Goal: Communication & Community: Participate in discussion

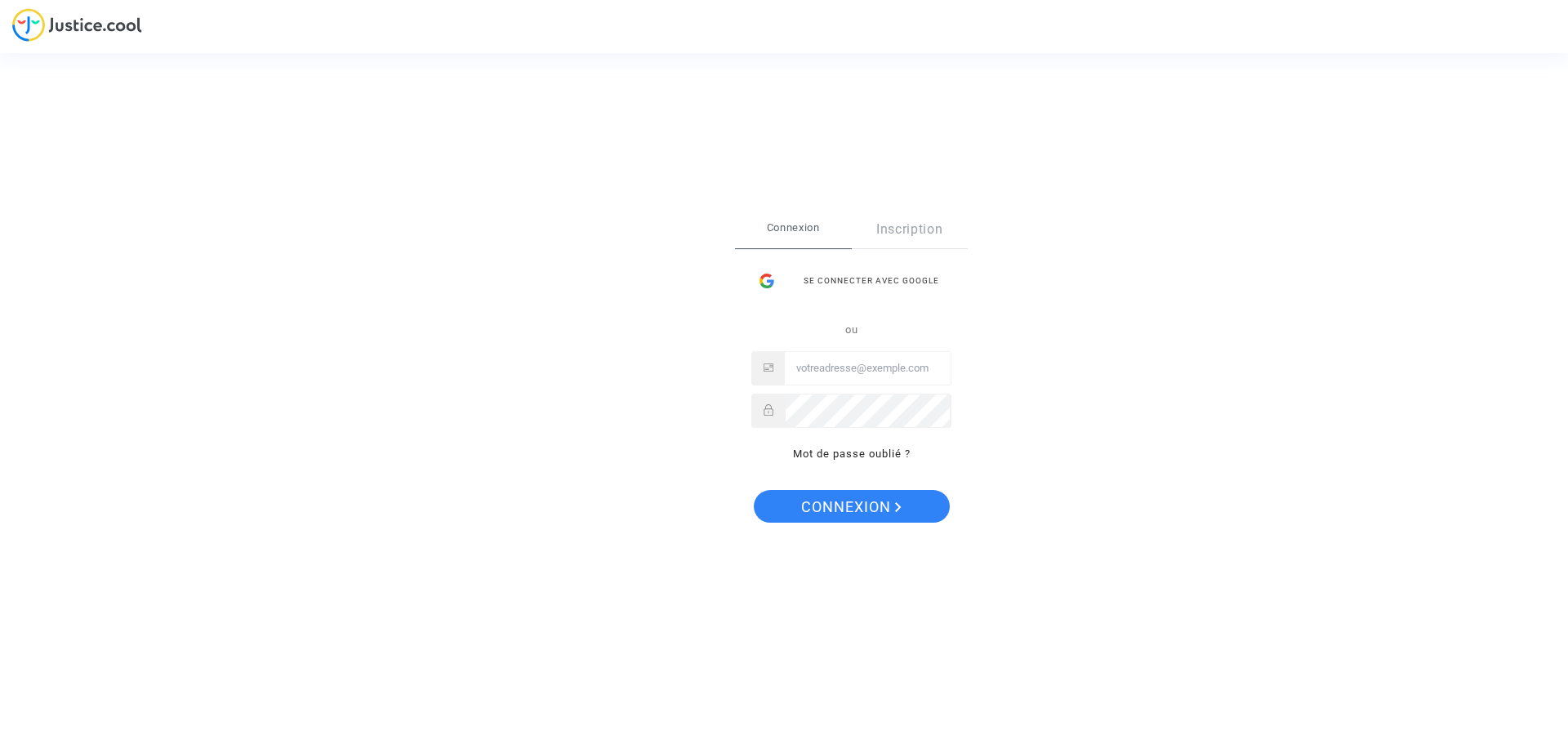
type input "[EMAIL_ADDRESS][DOMAIN_NAME]"
click at [835, 509] on span "Connexion" at bounding box center [851, 506] width 100 height 35
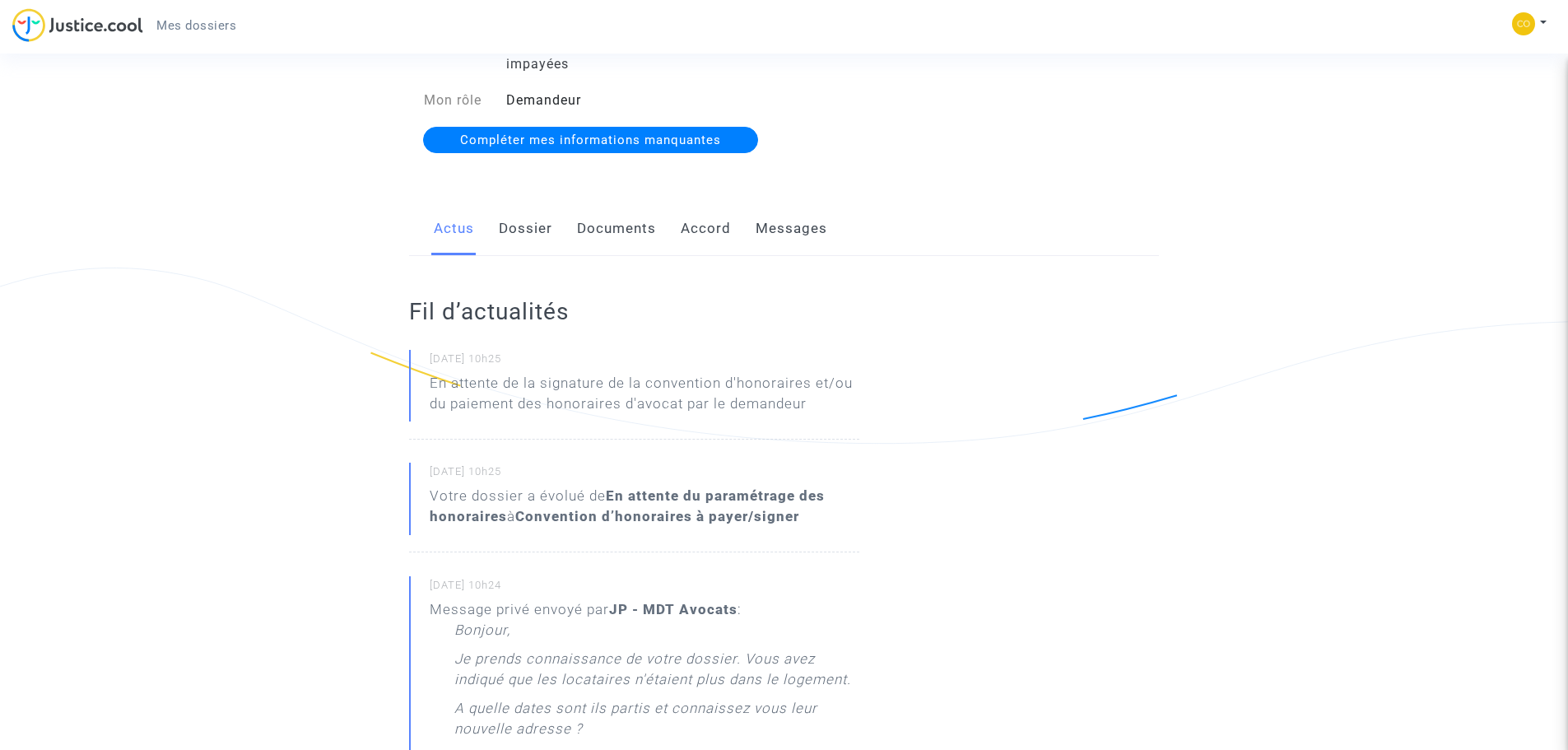
scroll to position [165, 0]
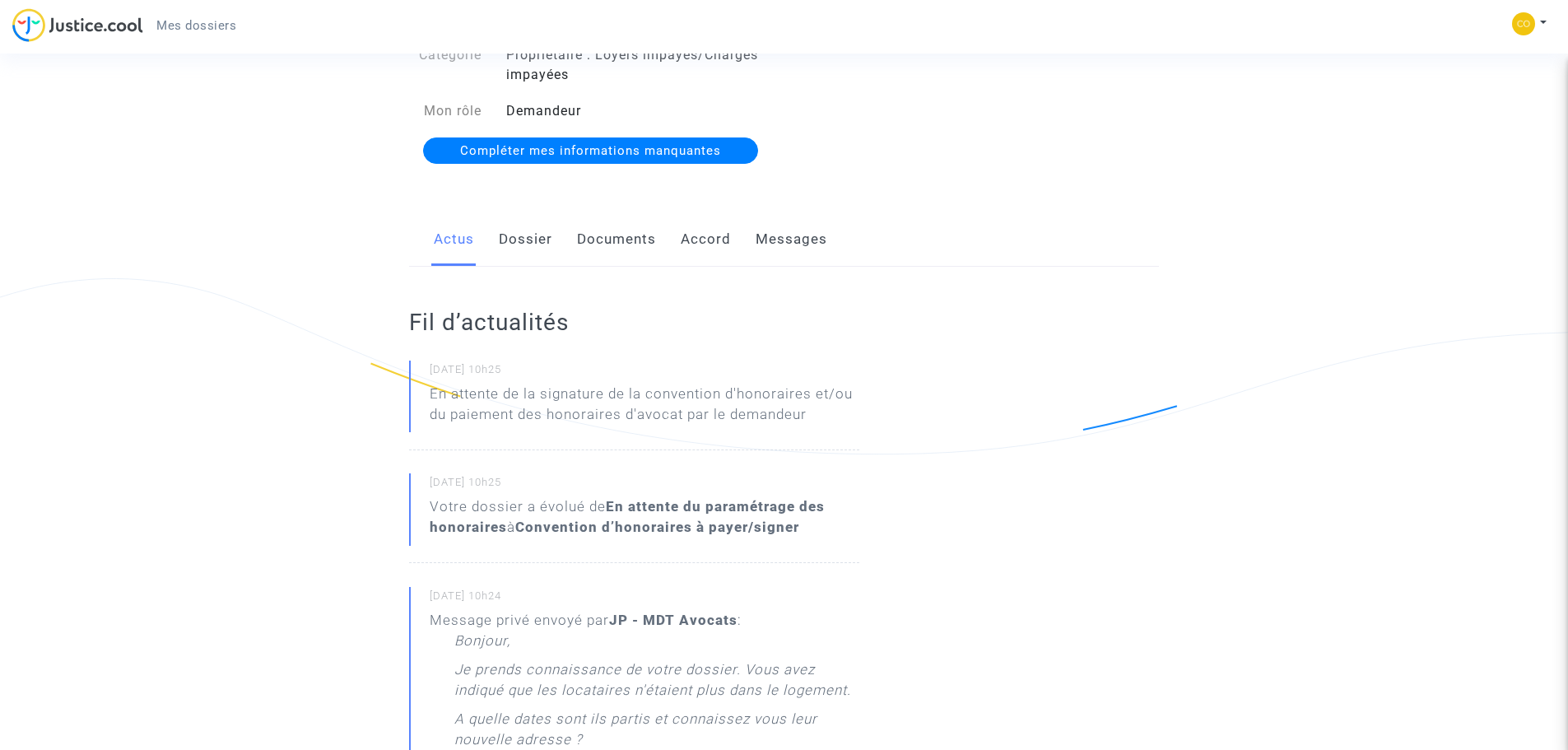
click at [776, 244] on link "Messages" at bounding box center [792, 240] width 71 height 54
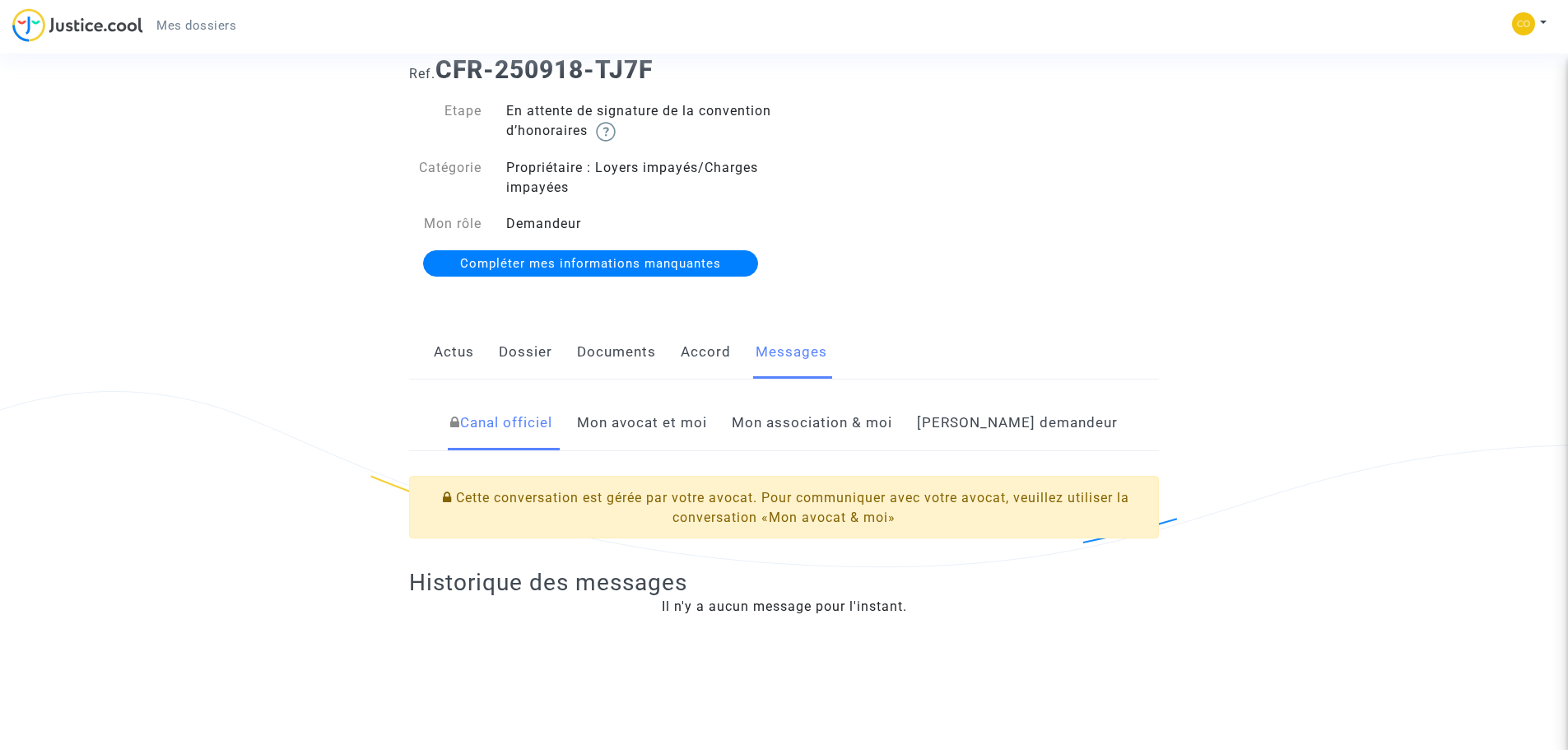
scroll to position [165, 0]
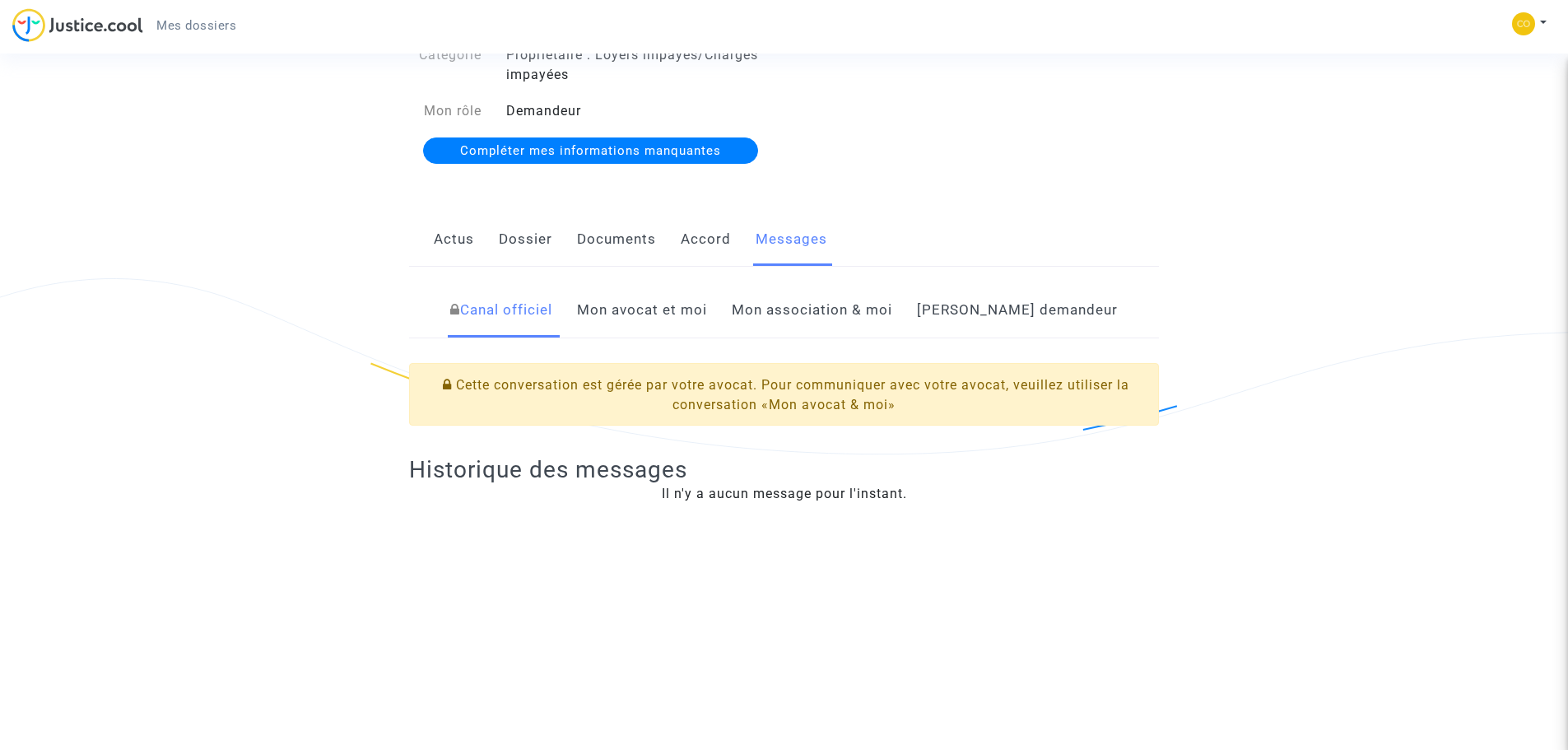
click at [707, 312] on link "Mon avocat et moi" at bounding box center [641, 310] width 130 height 54
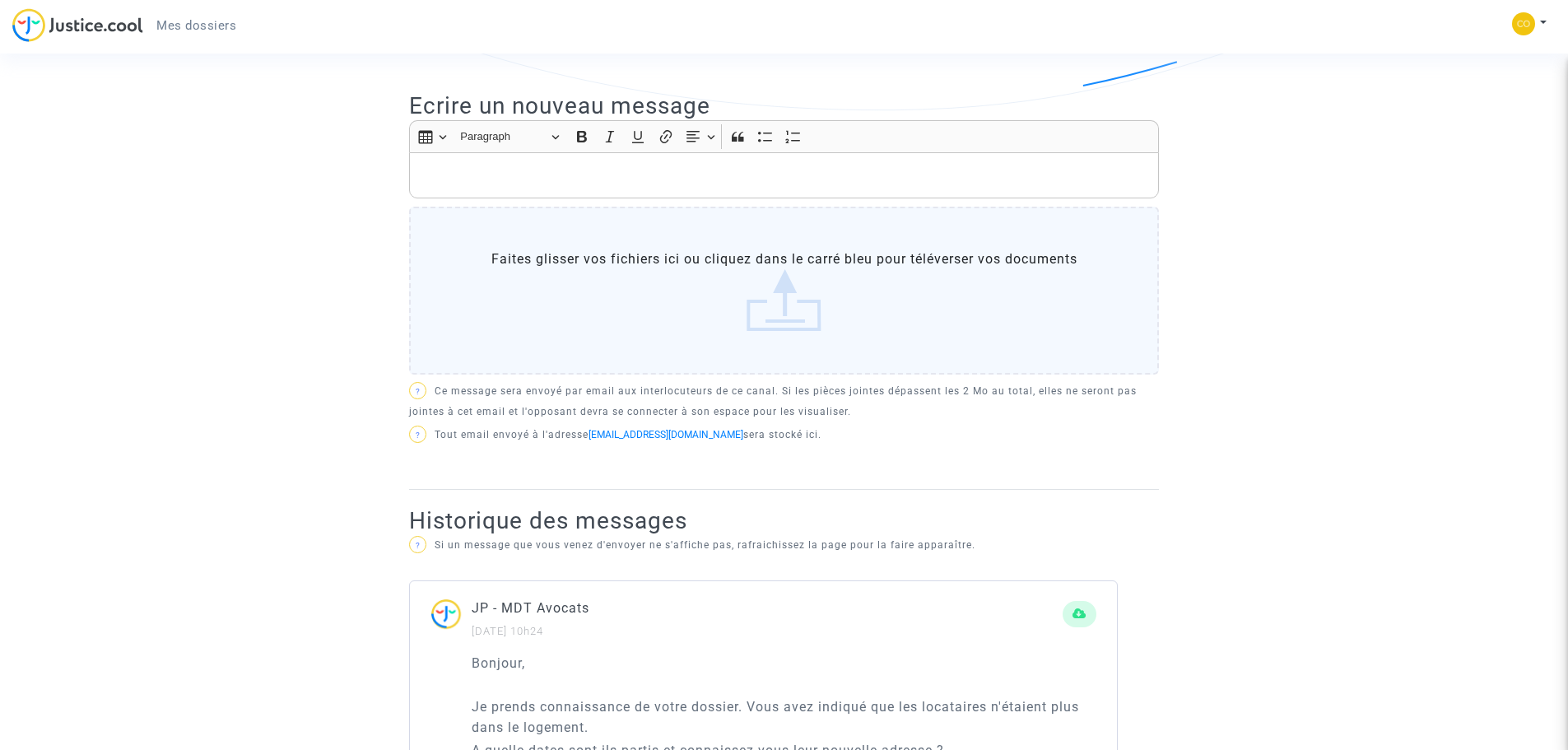
scroll to position [508, 0]
click at [656, 178] on p "Rich Text Editor, main" at bounding box center [784, 177] width 732 height 20
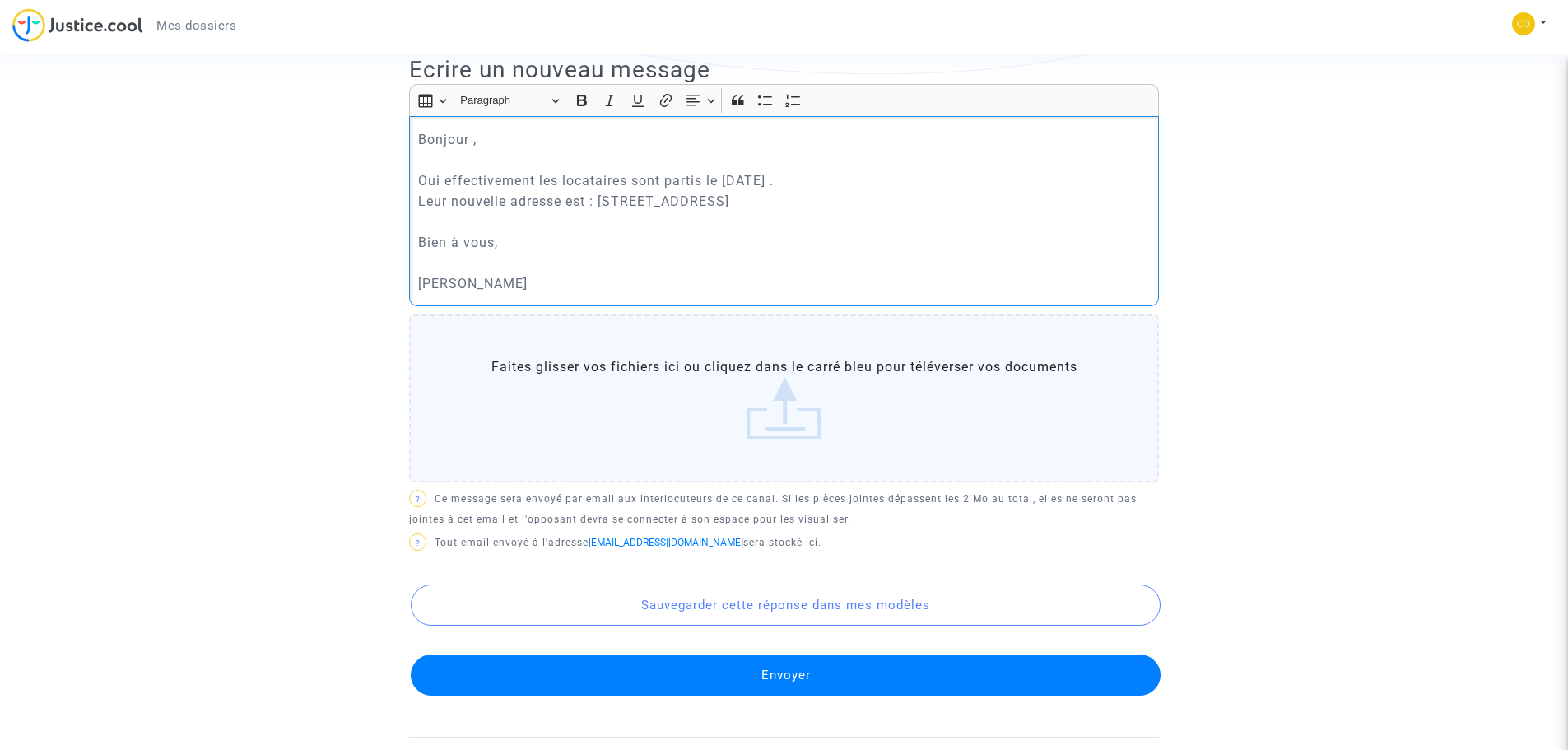
scroll to position [627, 0]
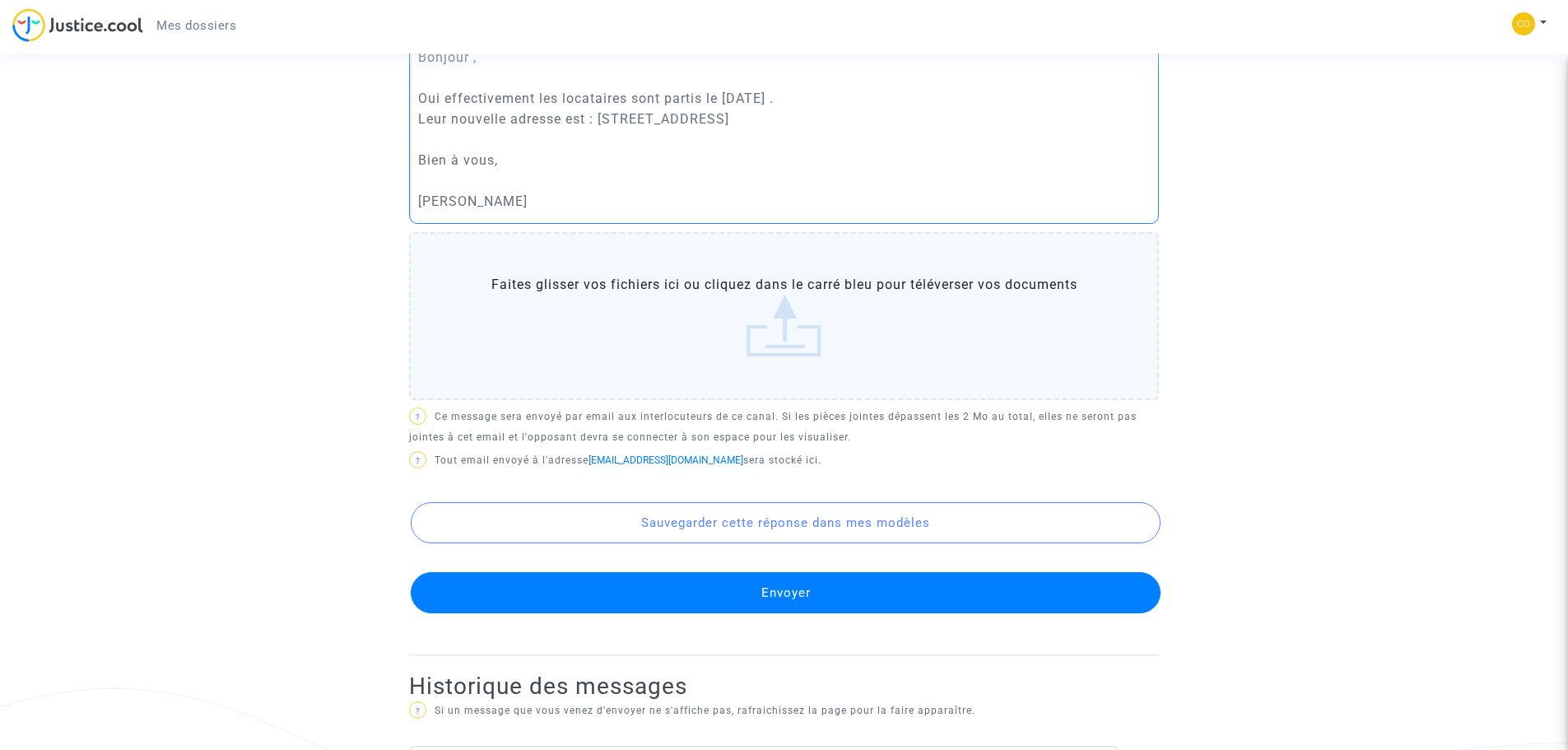
click at [792, 595] on button "Envoyer" at bounding box center [786, 592] width 750 height 41
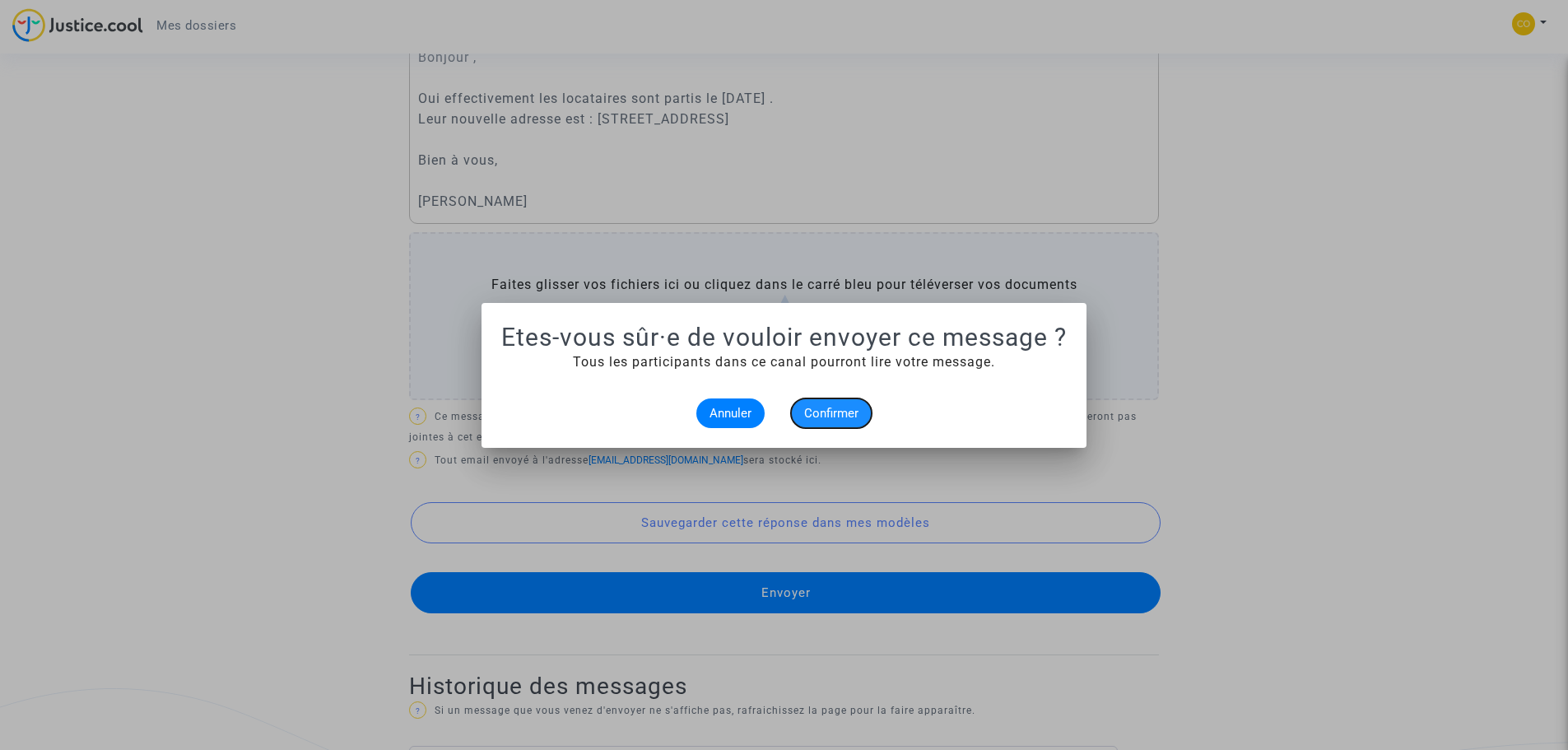
click at [833, 411] on span "Confirmer" at bounding box center [832, 413] width 54 height 14
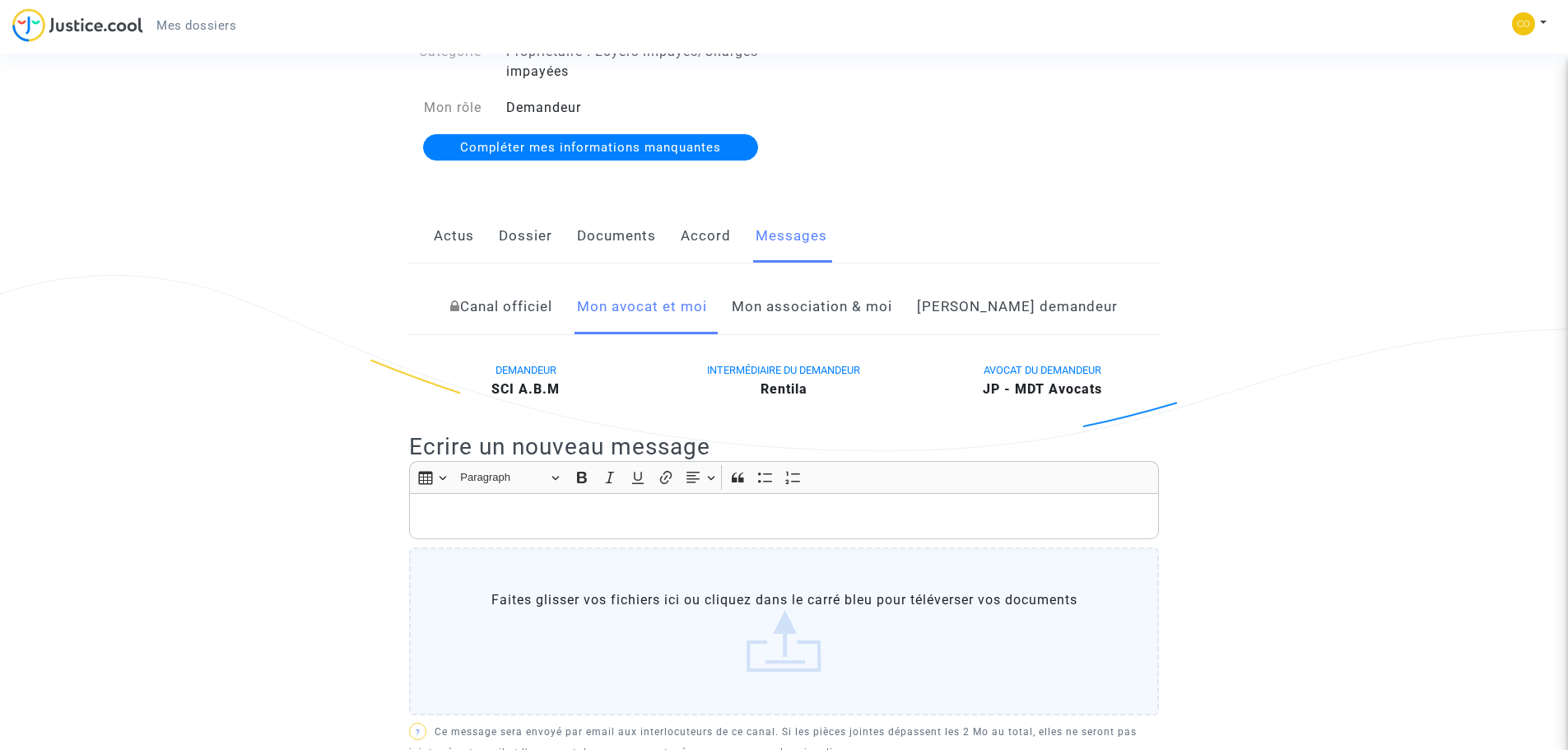
scroll to position [133, 0]
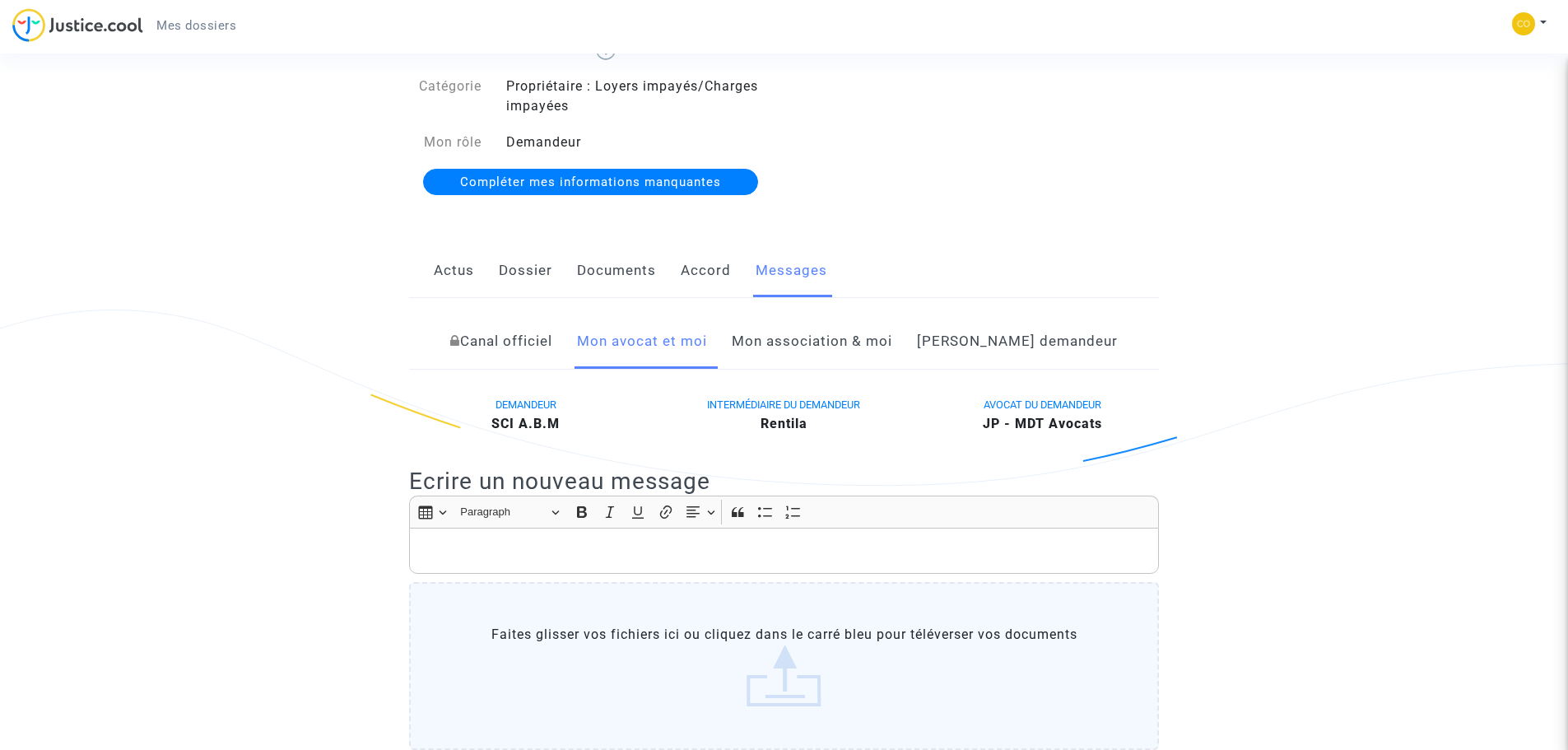
click at [464, 273] on link "Actus" at bounding box center [454, 271] width 40 height 54
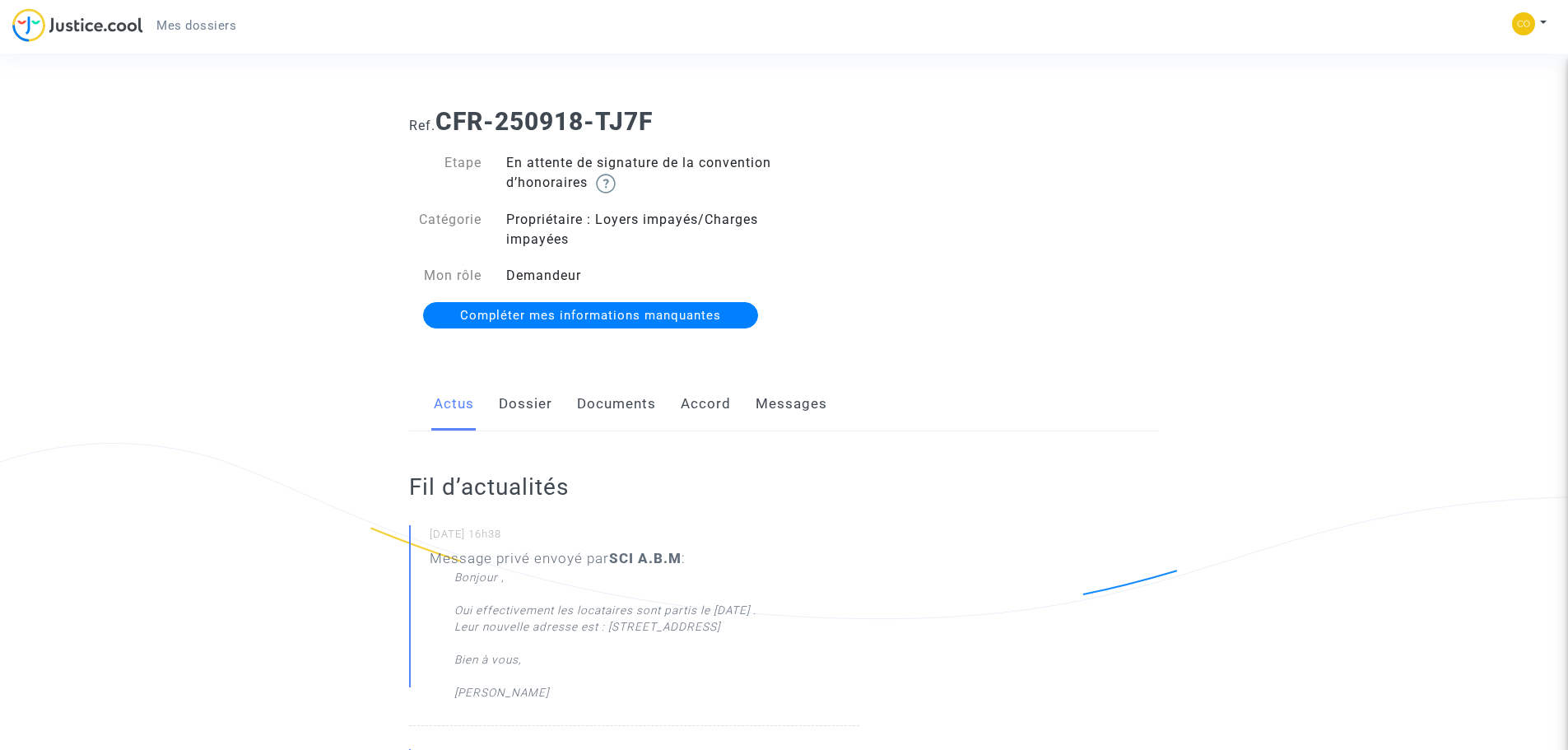
click at [543, 406] on link "Dossier" at bounding box center [525, 404] width 54 height 54
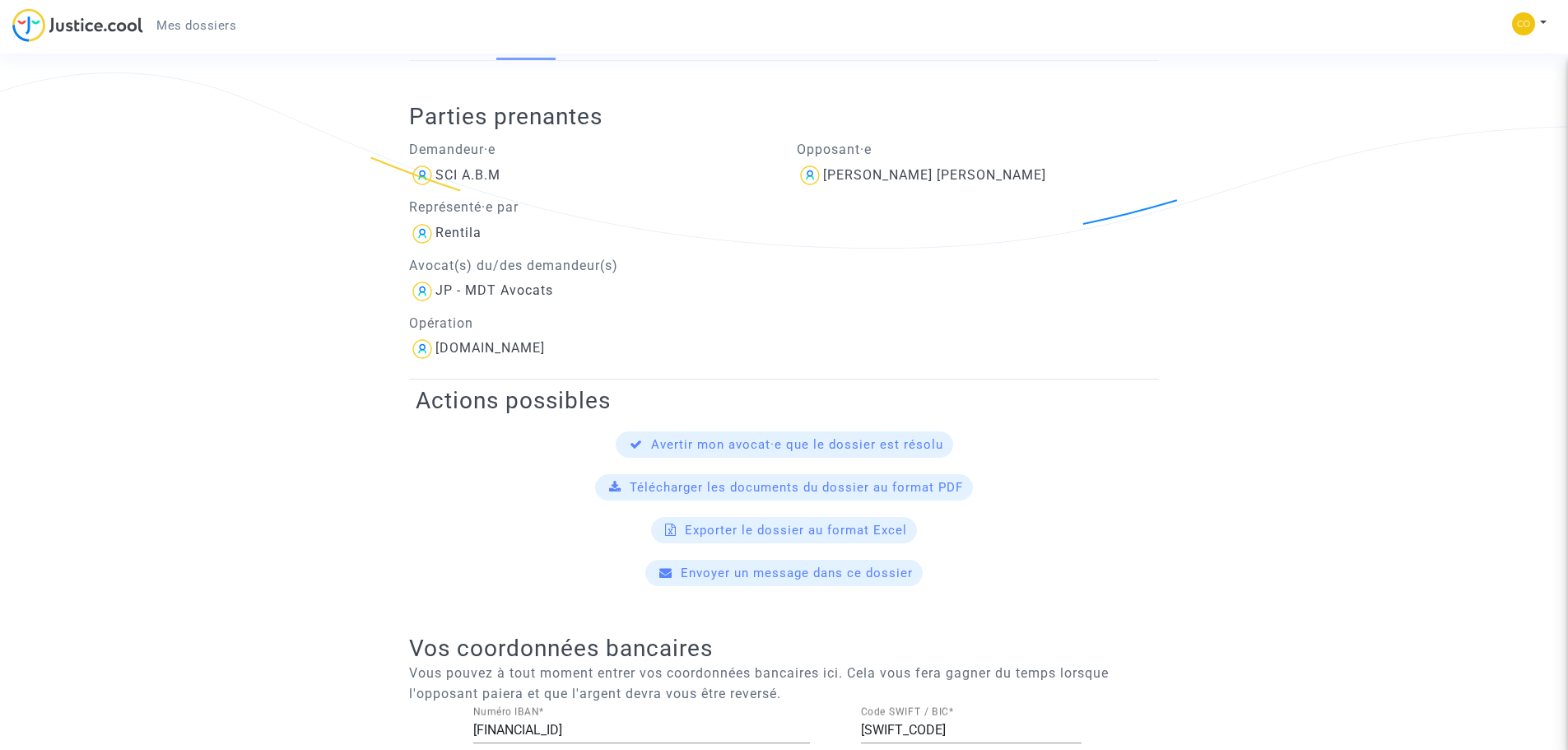
scroll to position [247, 0]
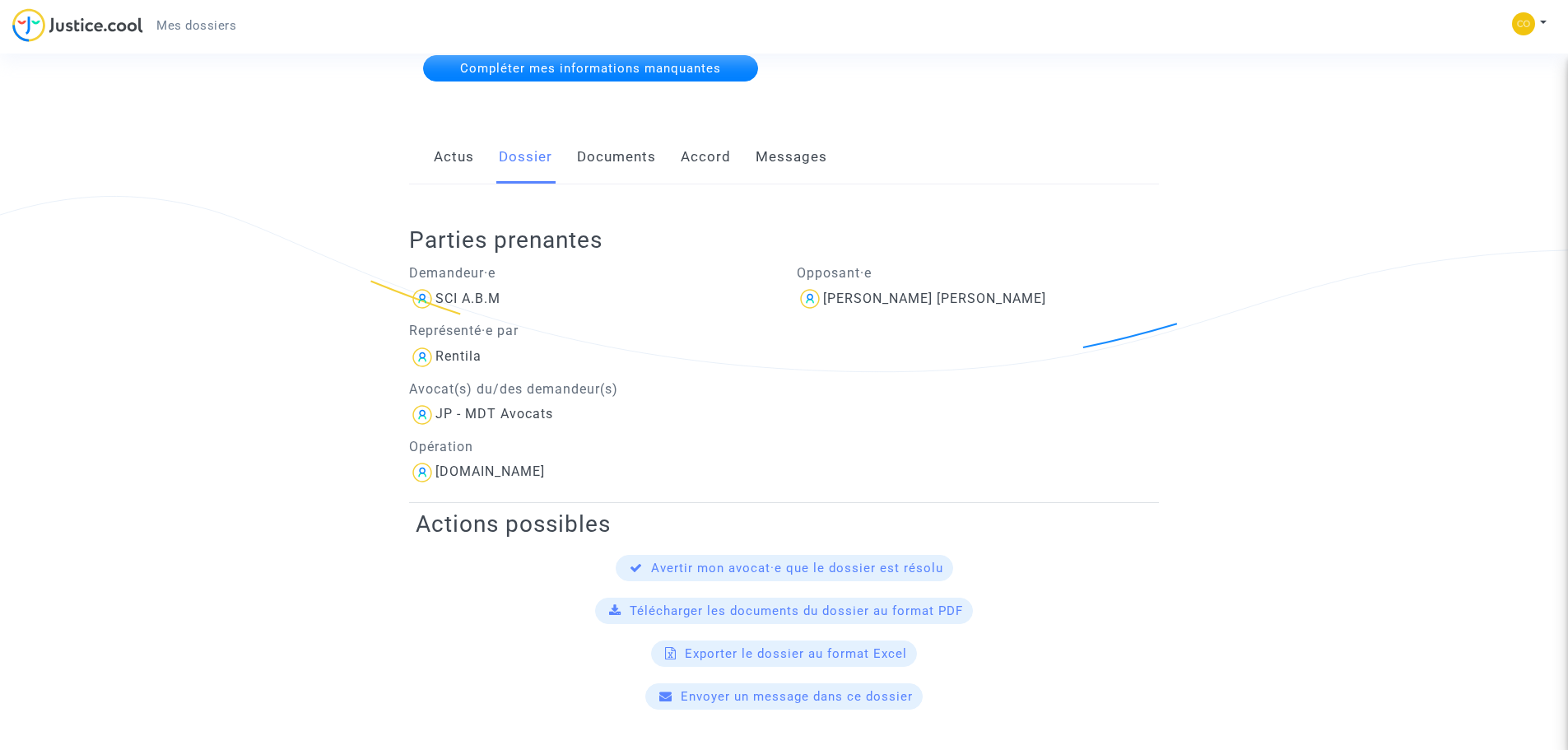
click at [619, 153] on link "Documents" at bounding box center [616, 157] width 79 height 54
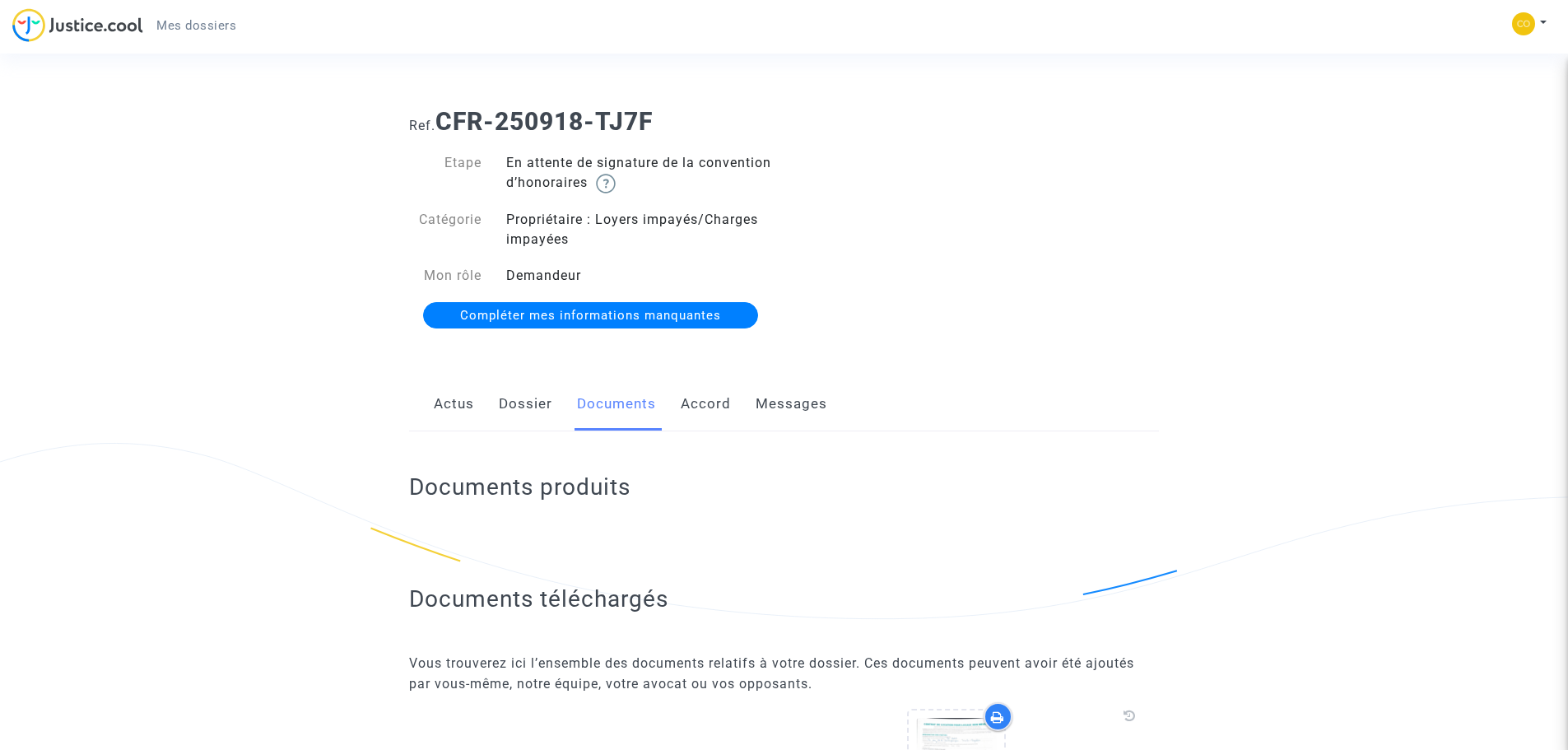
click at [691, 397] on link "Accord" at bounding box center [705, 404] width 50 height 54
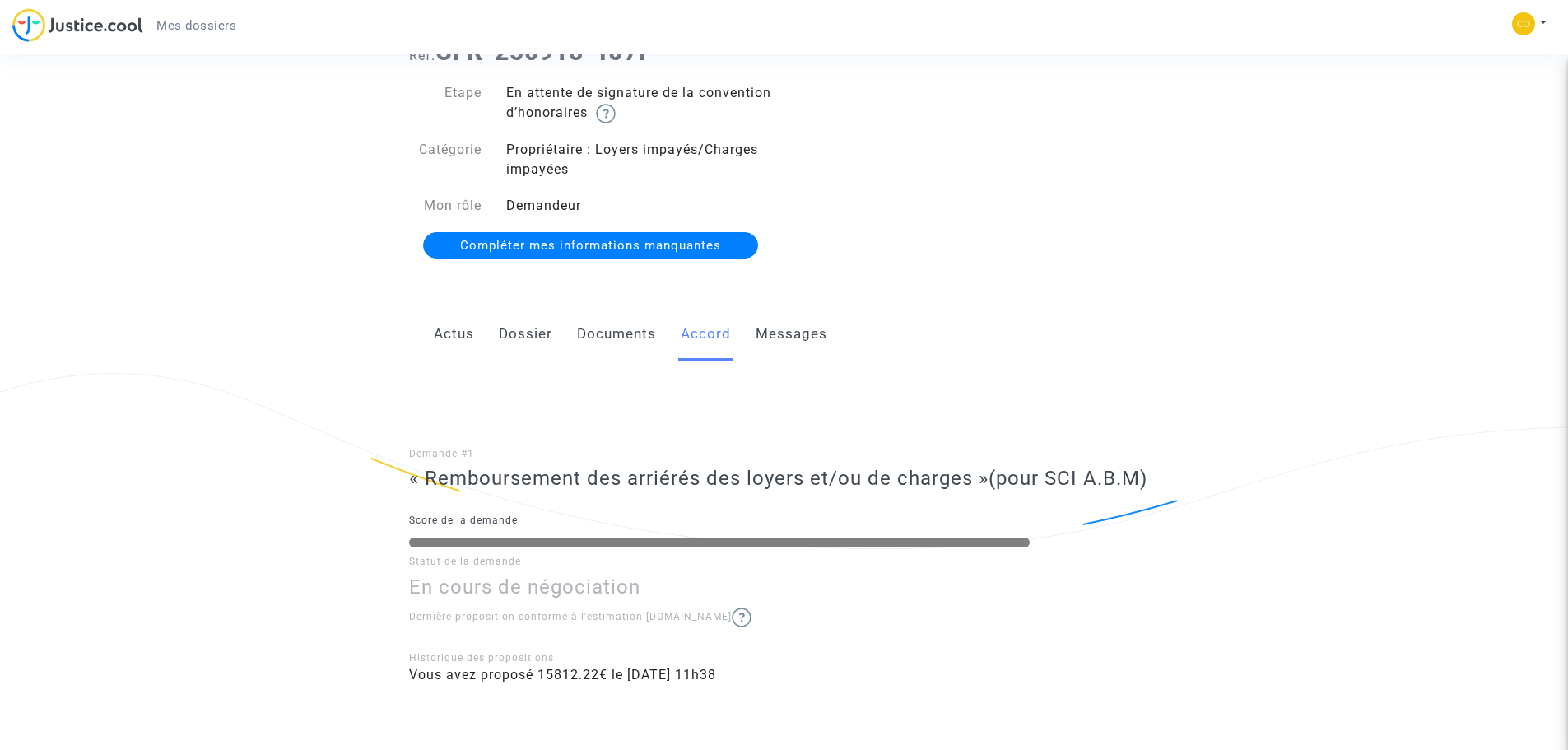
scroll to position [153, 0]
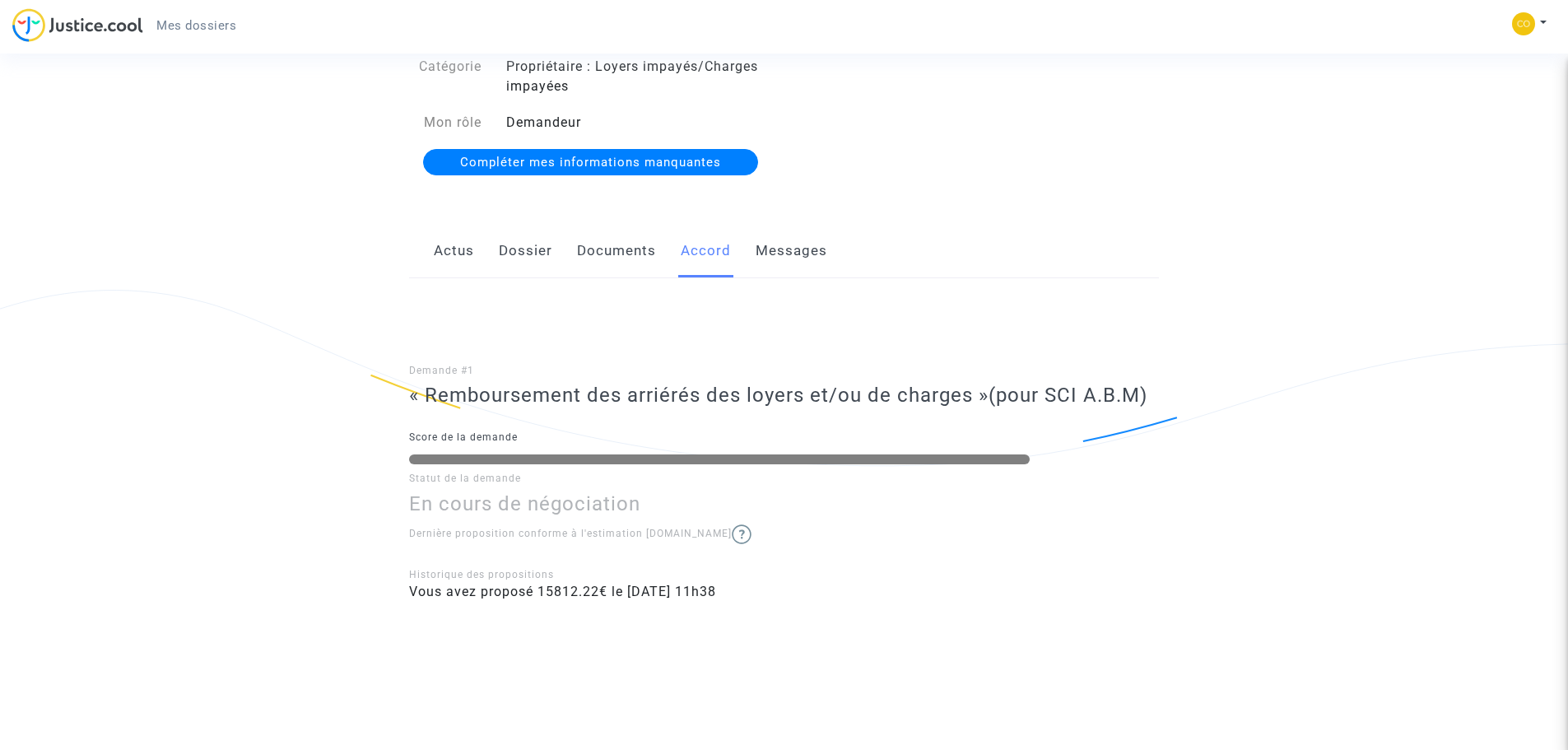
click at [789, 241] on link "Messages" at bounding box center [792, 251] width 71 height 54
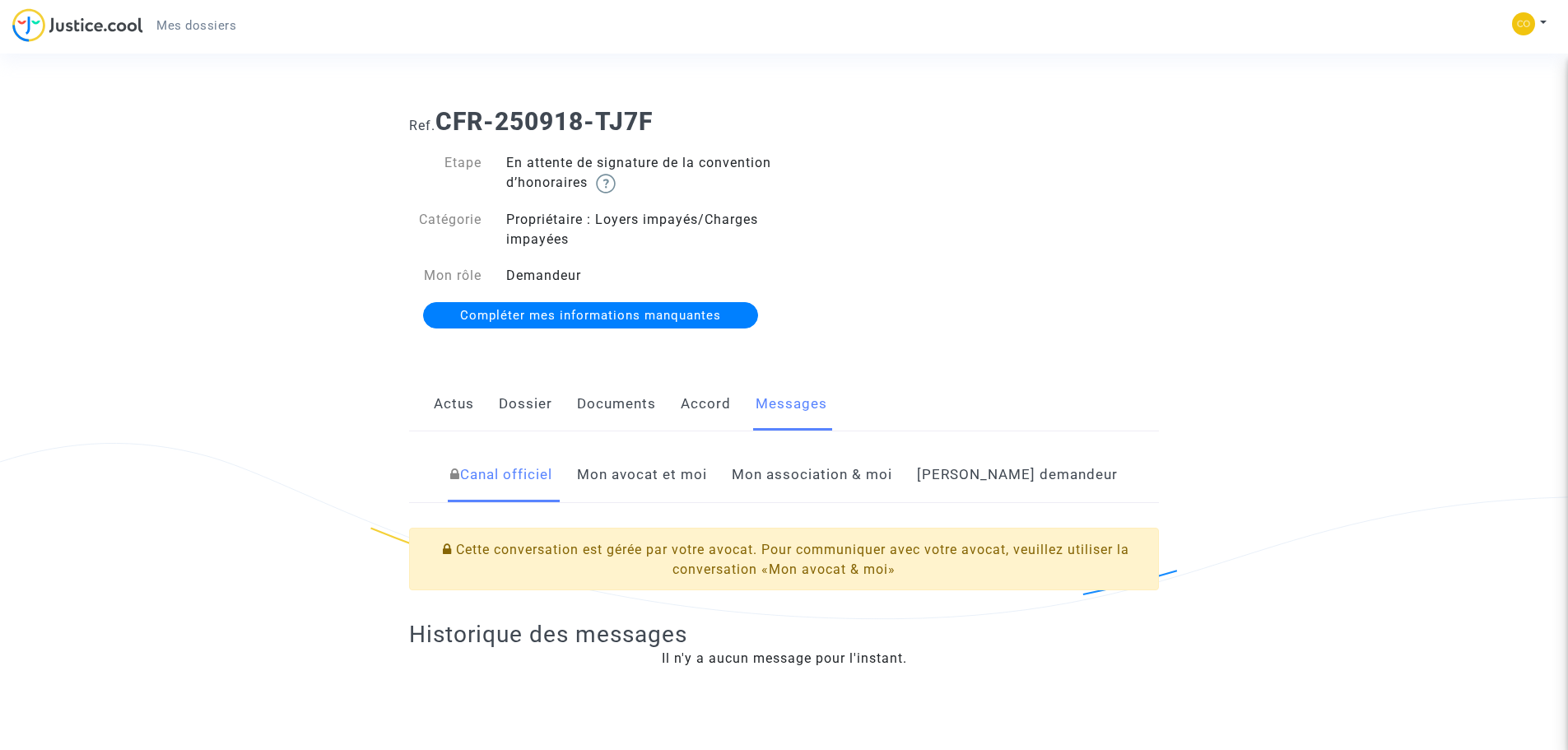
click at [886, 478] on link "Mon association & moi" at bounding box center [811, 475] width 161 height 54
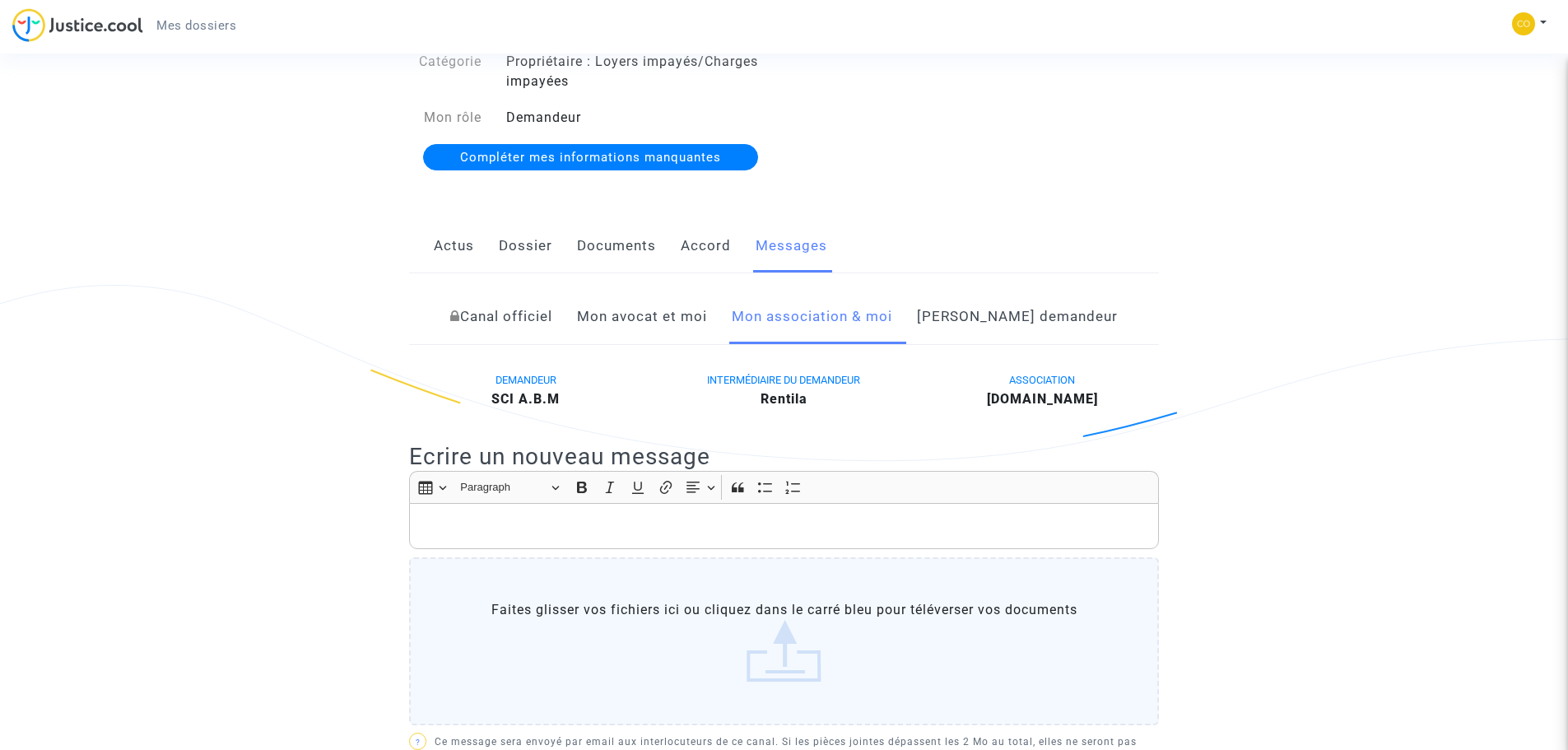
scroll to position [165, 0]
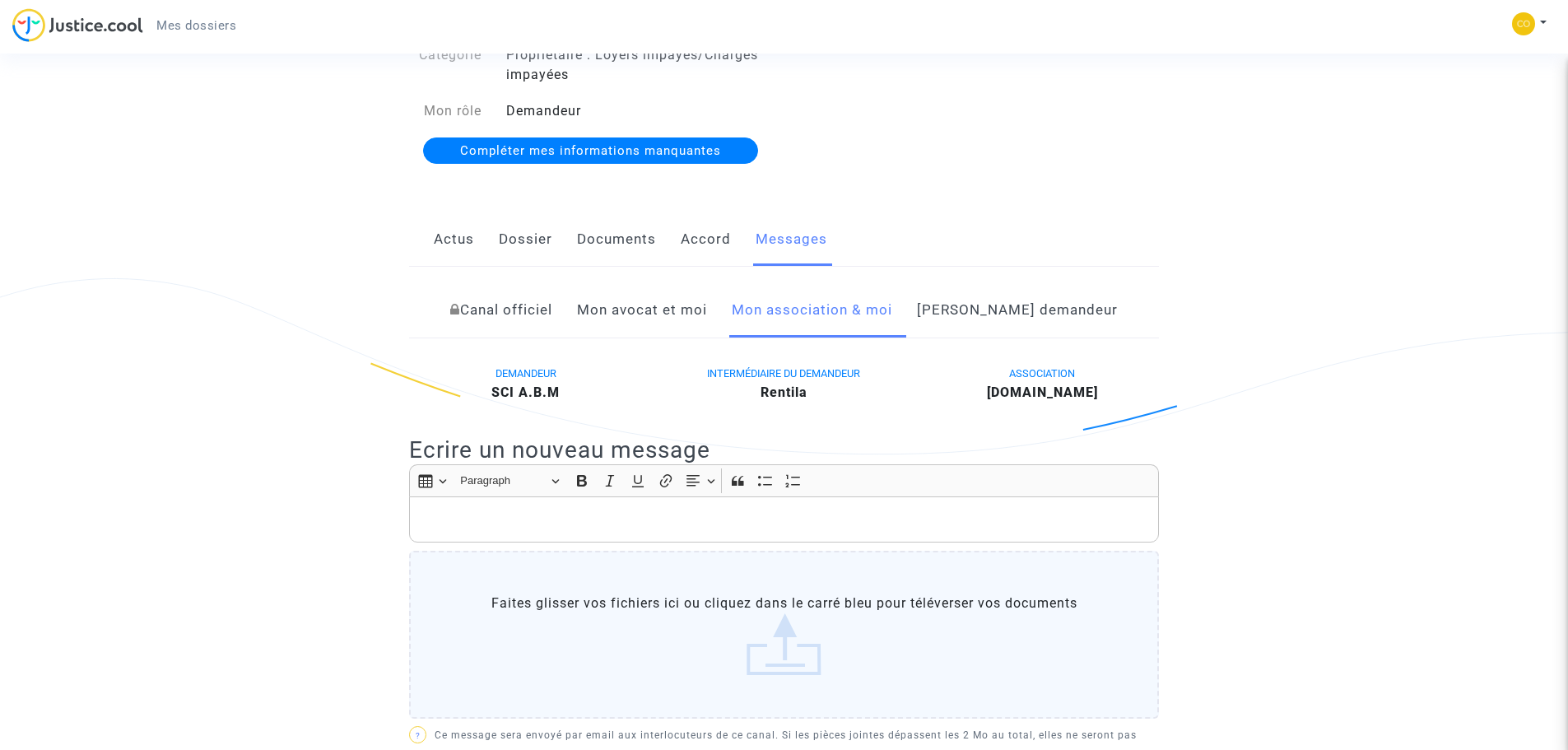
click at [993, 299] on link "Côté demandeur" at bounding box center [1017, 310] width 200 height 54
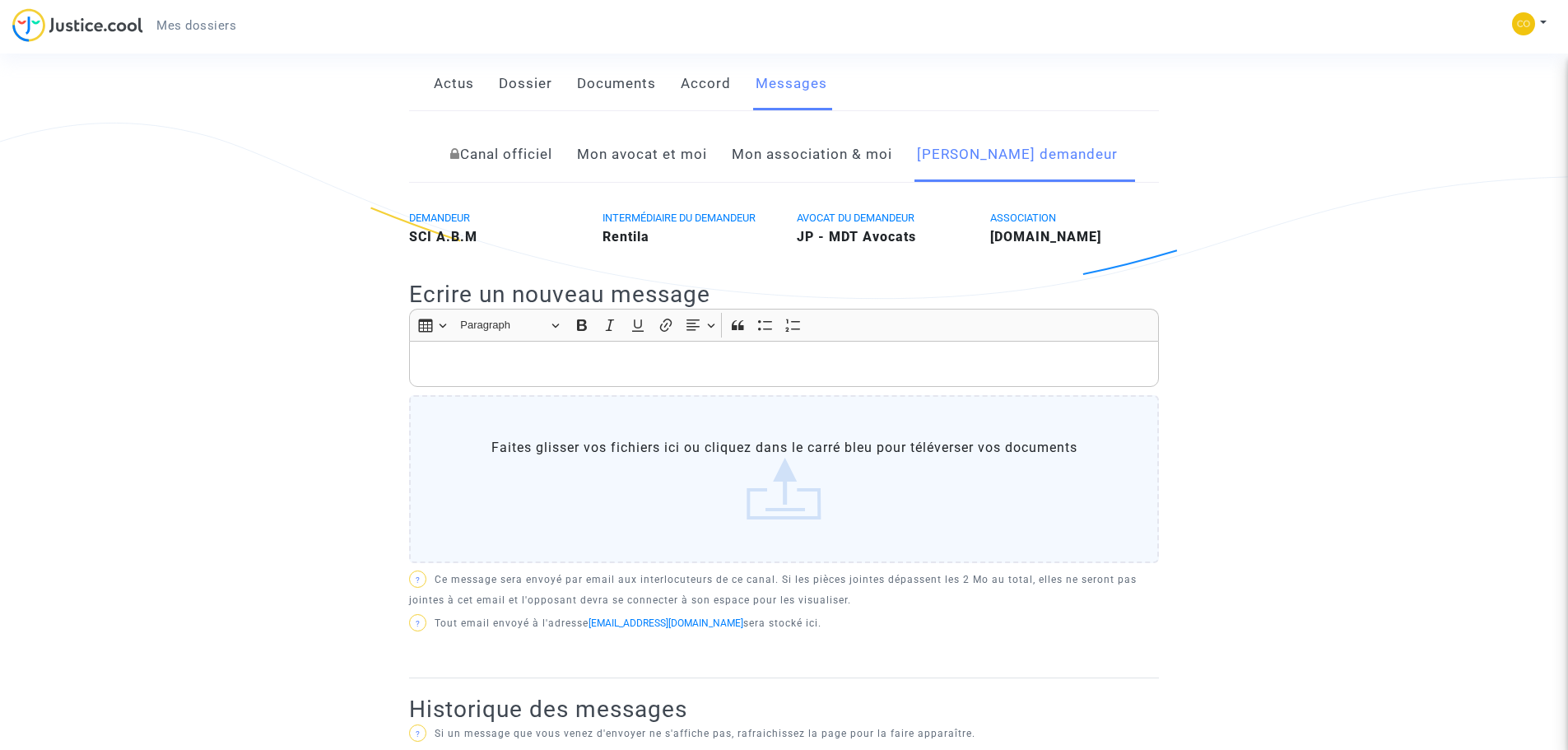
scroll to position [102, 0]
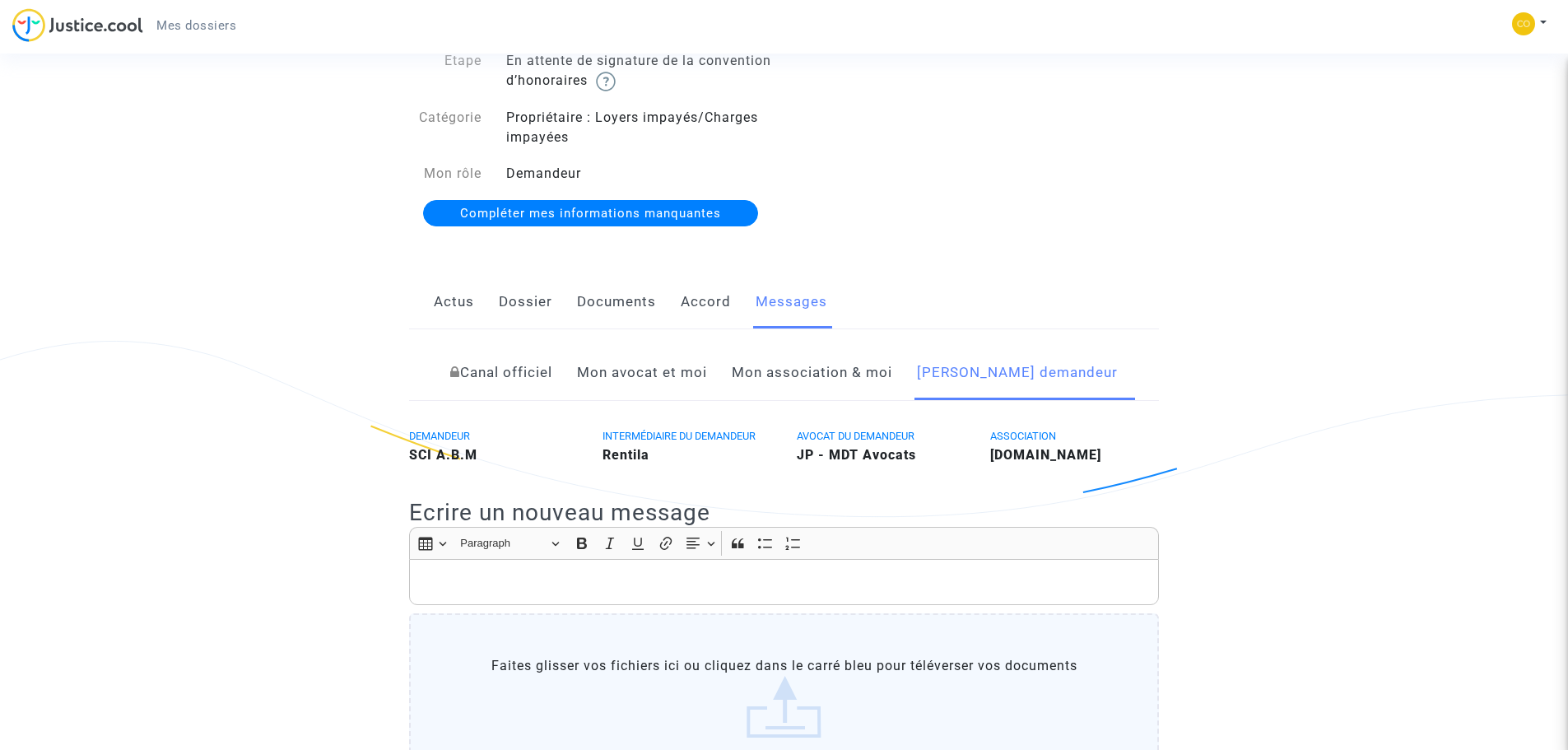
click at [529, 298] on link "Dossier" at bounding box center [525, 302] width 54 height 54
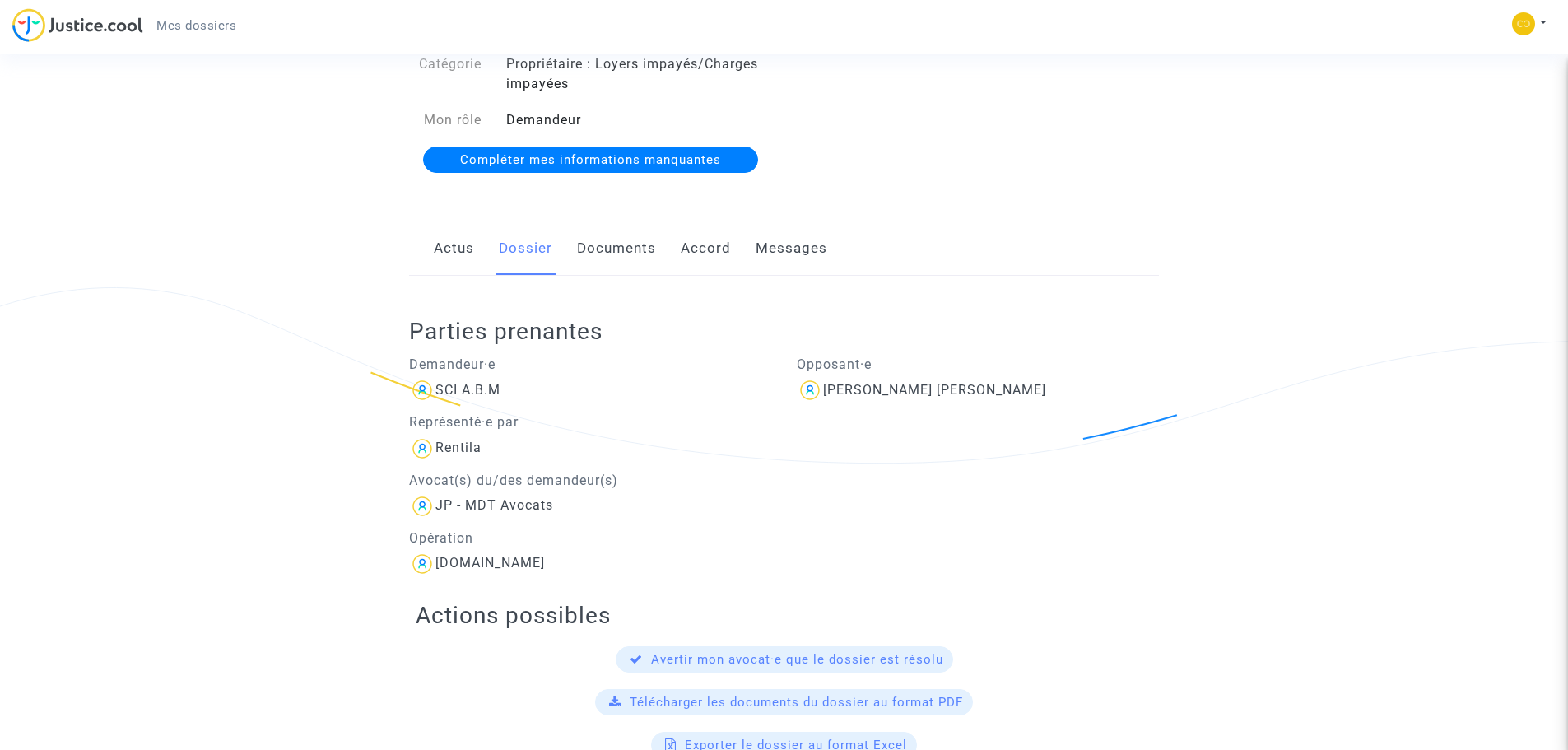
scroll to position [148, 0]
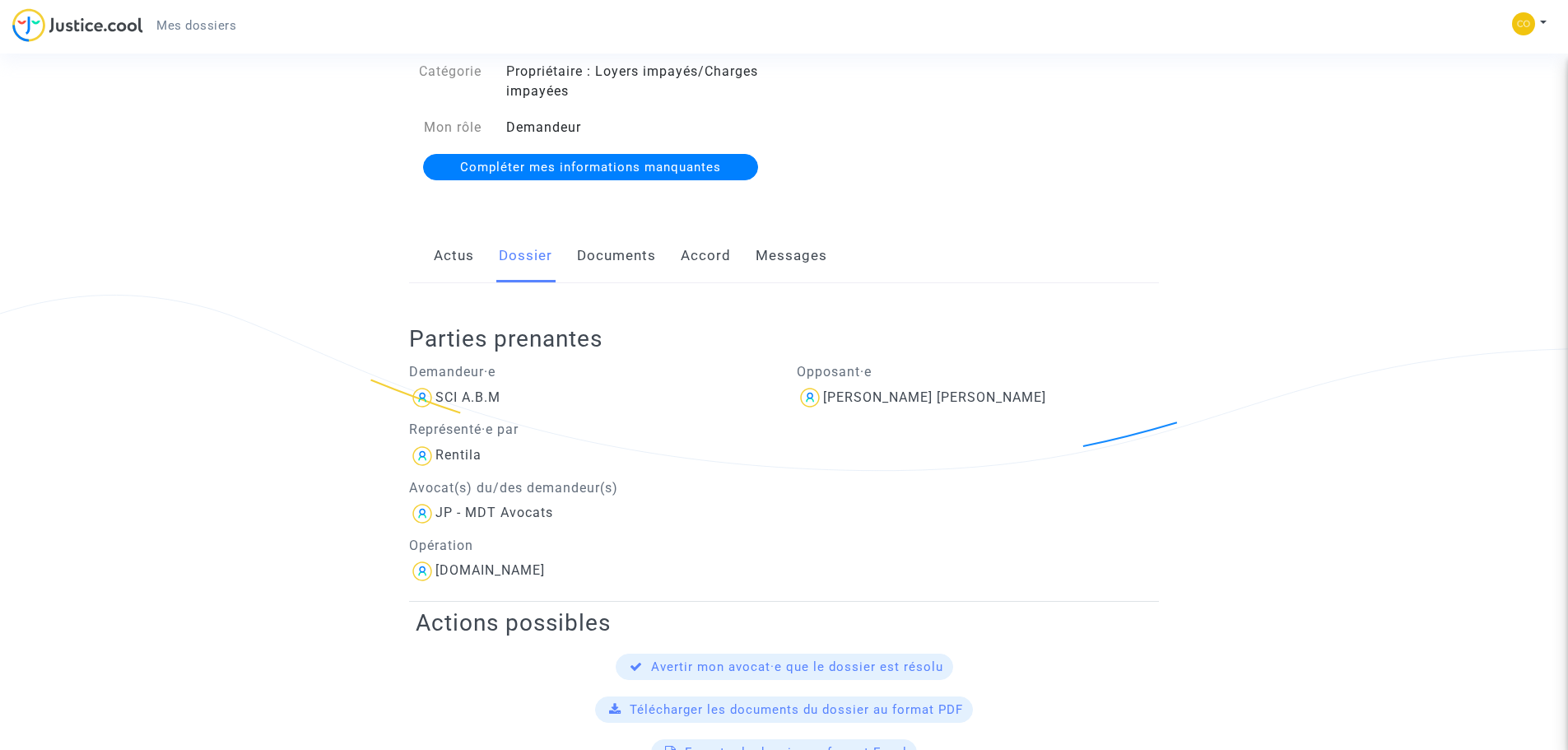
click at [458, 261] on link "Actus" at bounding box center [454, 256] width 40 height 54
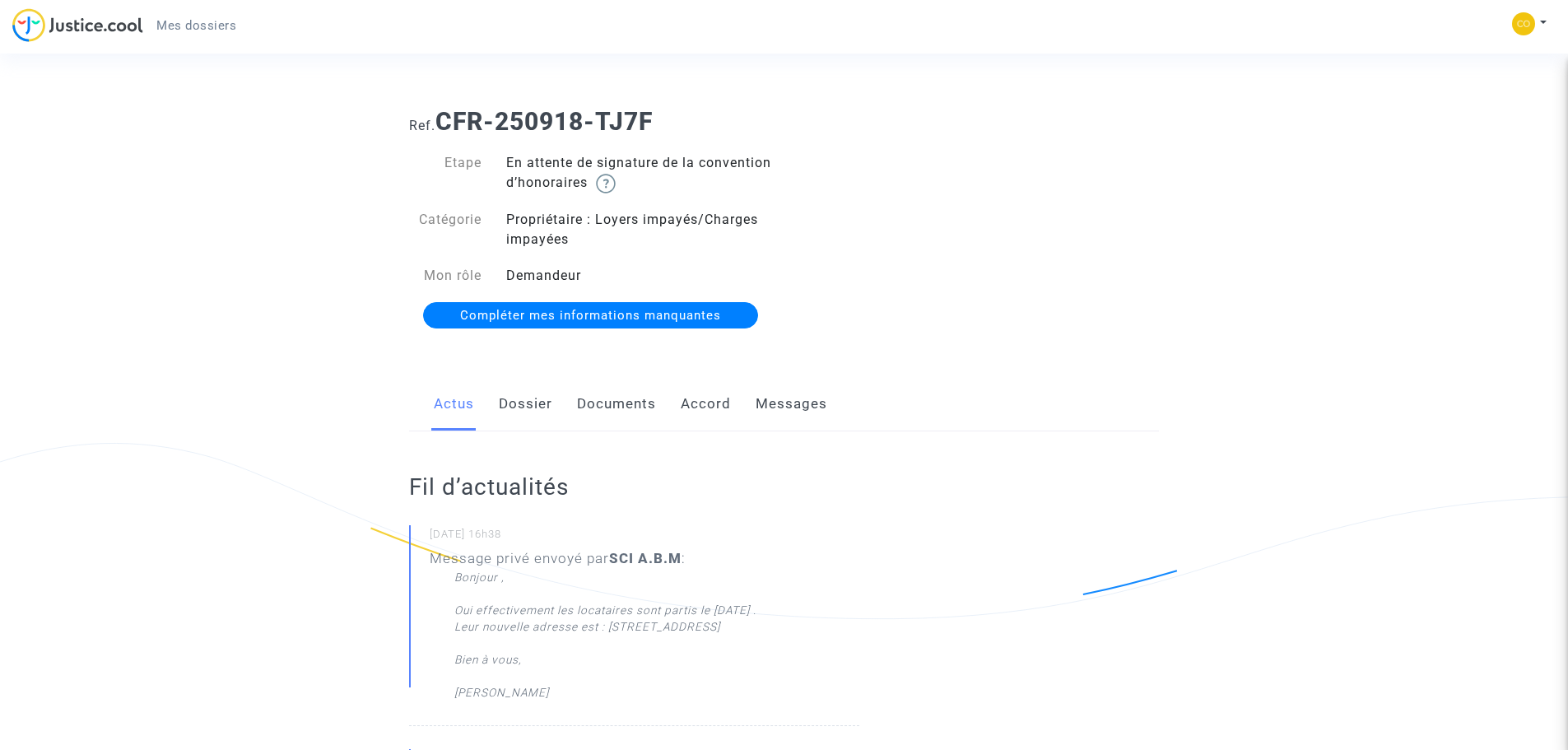
click at [527, 398] on link "Dossier" at bounding box center [525, 404] width 54 height 54
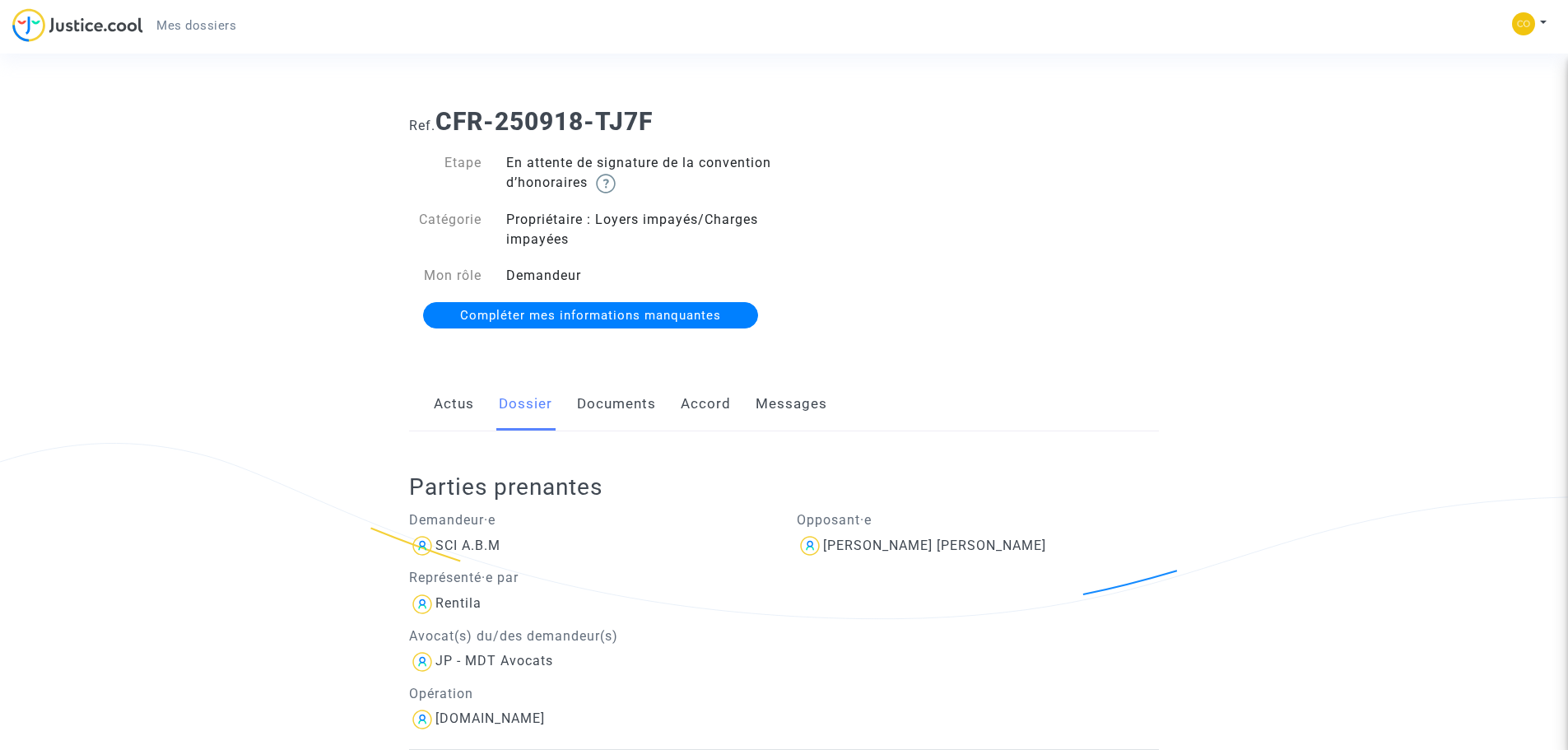
click at [209, 21] on span "Mes dossiers" at bounding box center [196, 25] width 80 height 14
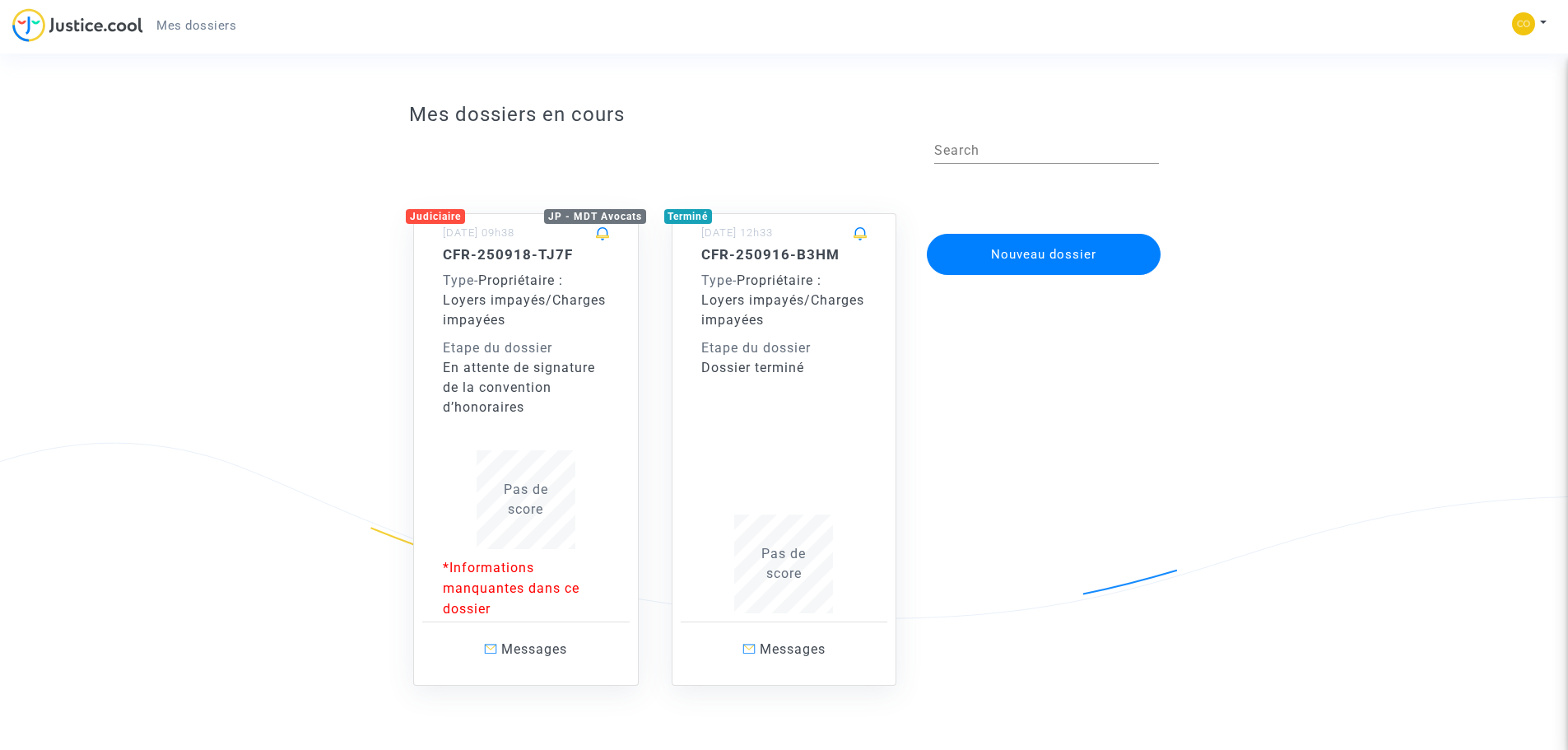
click at [617, 250] on div "CFR-250918-TJ7F Type - Propriétaire : Loyers impayés/Charges impayées Etape du …" at bounding box center [526, 434] width 207 height 376
